Goal: Communication & Community: Ask a question

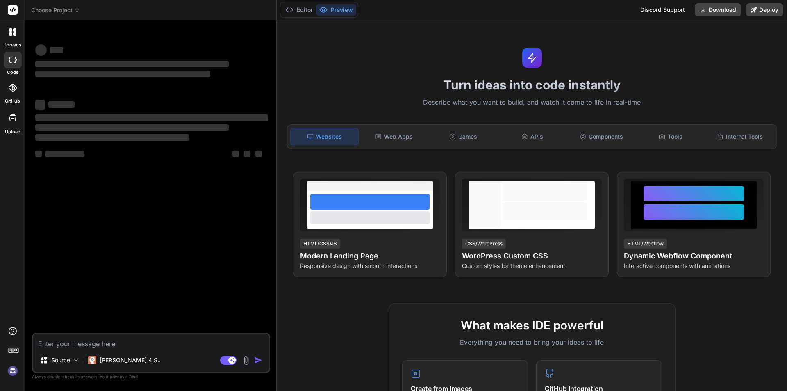
type textarea "x"
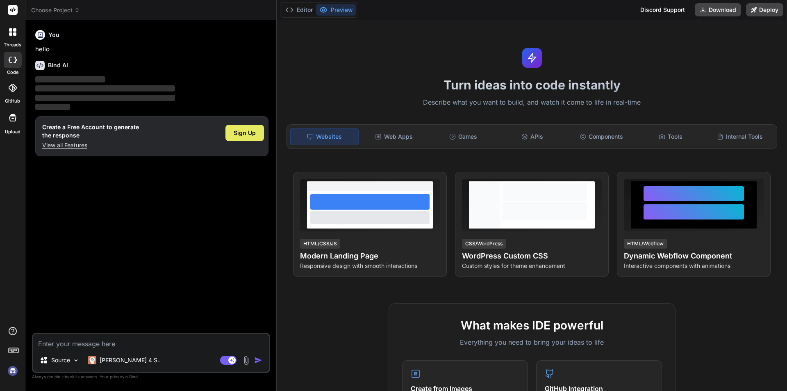
click at [239, 135] on span "Sign Up" at bounding box center [245, 133] width 22 height 8
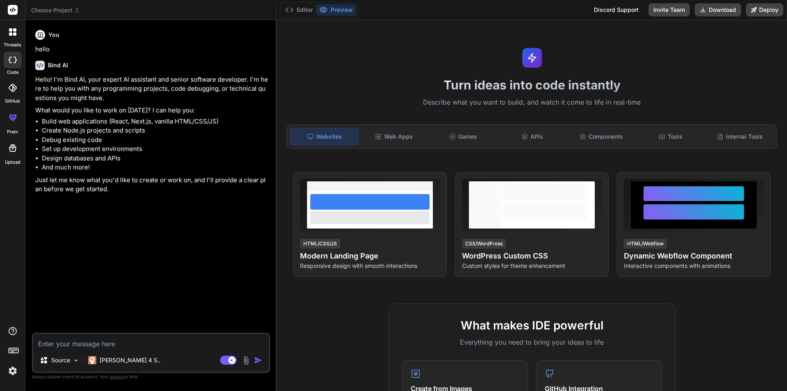
type textarea "x"
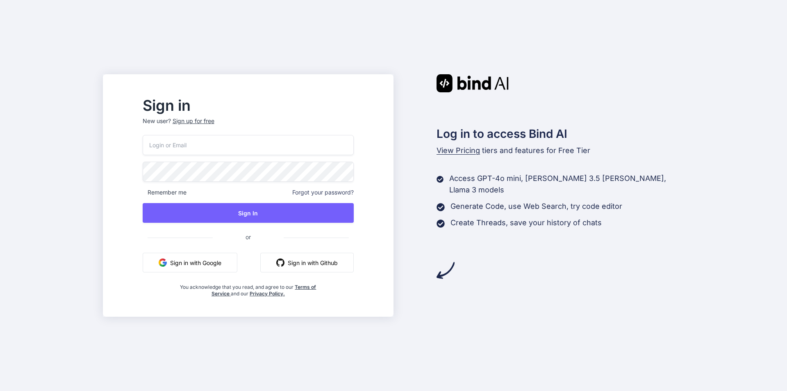
click at [223, 264] on button "Sign in with Google" at bounding box center [190, 262] width 95 height 20
